Goal: Information Seeking & Learning: Learn about a topic

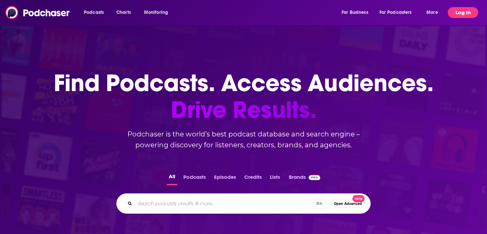
click at [475, 13] on button "Log In" at bounding box center [463, 12] width 30 height 11
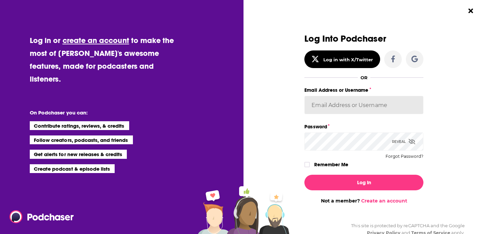
type input "[PERSON_NAME][EMAIL_ADDRESS][PERSON_NAME][DOMAIN_NAME]"
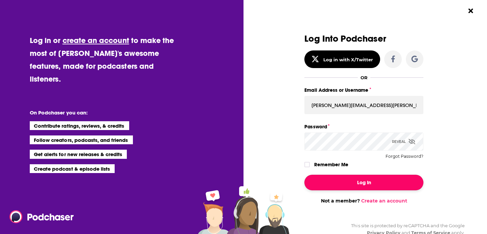
click at [337, 180] on button "Log In" at bounding box center [363, 182] width 119 height 16
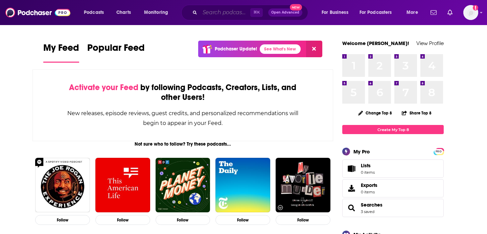
click at [219, 17] on input "Search podcasts, credits, & more..." at bounding box center [225, 12] width 50 height 11
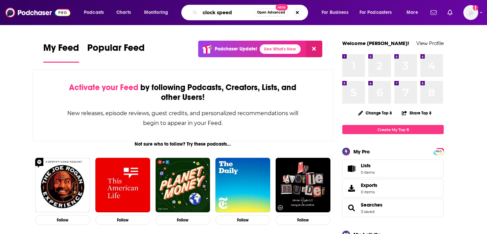
type input "clock speed"
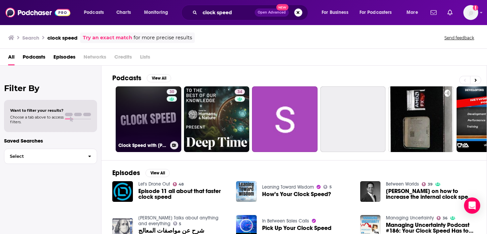
click at [145, 118] on link "30 Clock Speed with [PERSON_NAME]" at bounding box center [149, 119] width 66 height 66
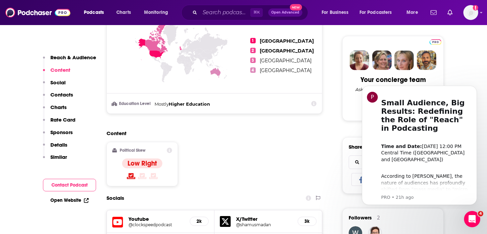
scroll to position [349, 0]
